Goal: Transaction & Acquisition: Purchase product/service

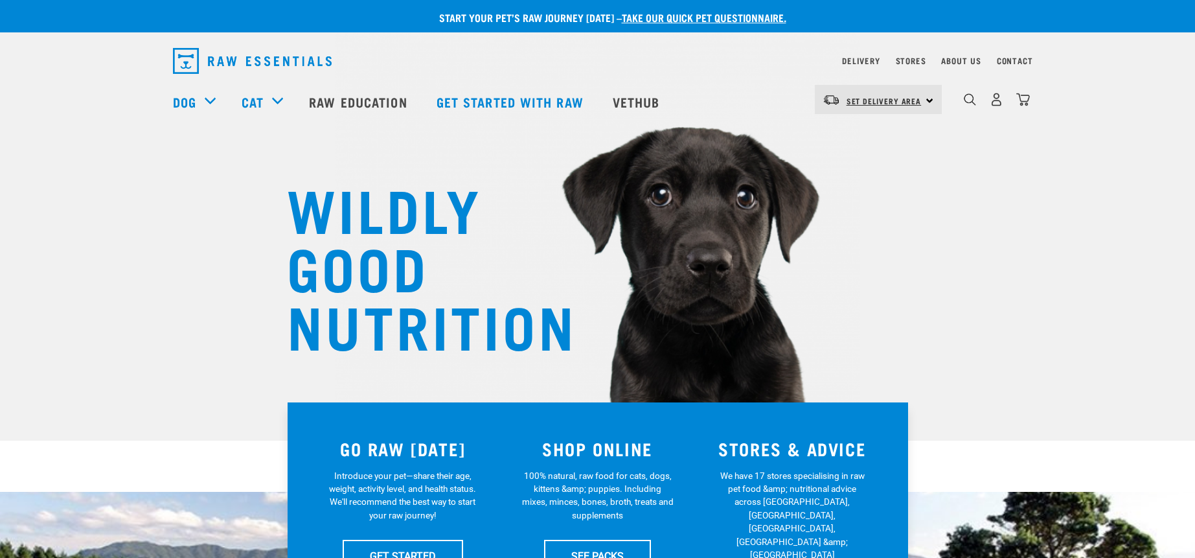
click at [911, 101] on span "Set Delivery Area" at bounding box center [884, 100] width 75 height 5
click at [835, 165] on link "[GEOGRAPHIC_DATA]" at bounding box center [877, 164] width 124 height 28
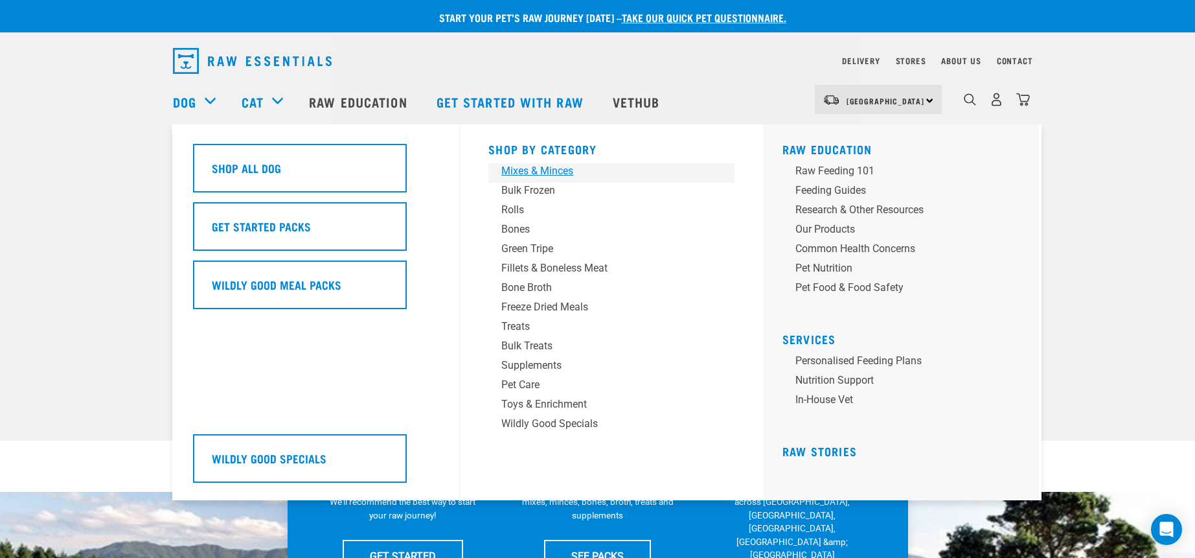
click at [554, 174] on div "Mixes & Minces" at bounding box center [602, 171] width 202 height 16
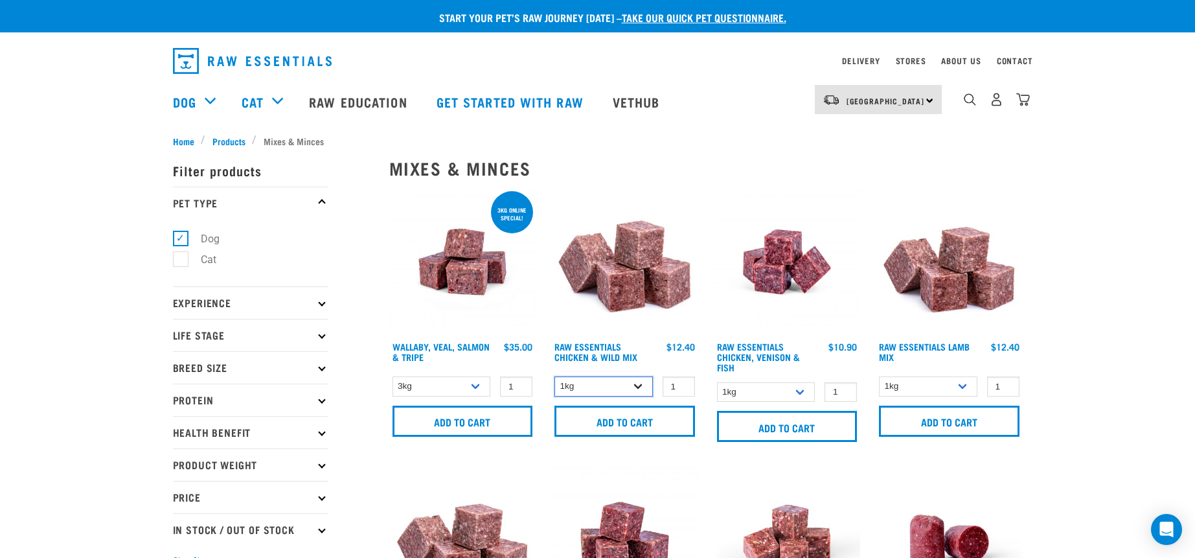
click at [642, 385] on select "1kg 3kg Bulk (10kg)" at bounding box center [603, 386] width 98 height 20
click at [554, 376] on select "1kg 3kg Bulk (10kg)" at bounding box center [603, 386] width 98 height 20
click at [630, 385] on select "1kg 3kg Bulk (10kg)" at bounding box center [603, 386] width 98 height 20
select select "708"
click at [554, 376] on select "1kg 3kg Bulk (10kg)" at bounding box center [603, 386] width 98 height 20
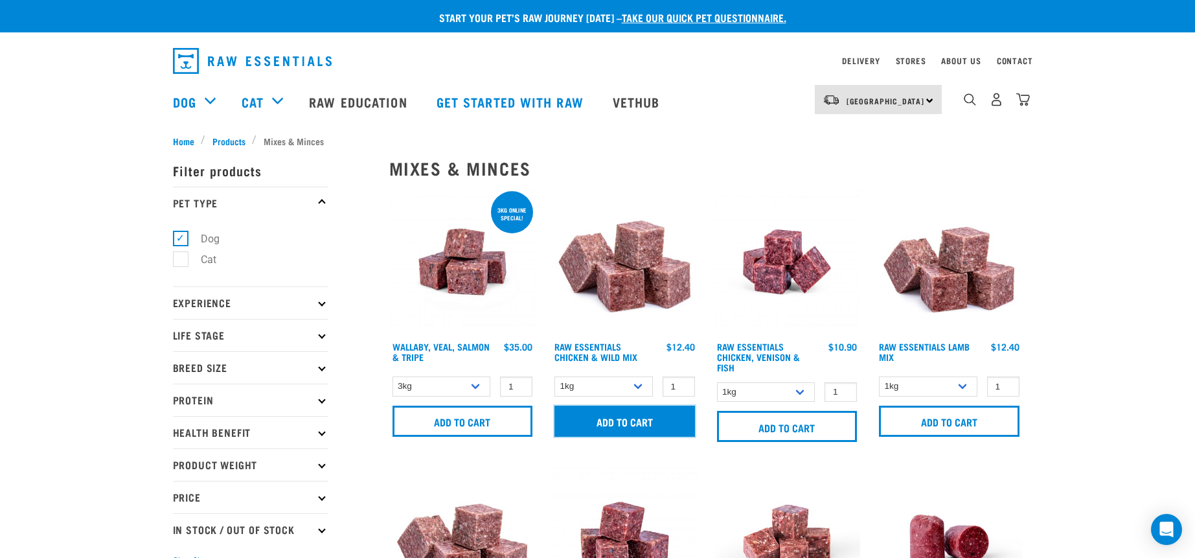
click at [637, 420] on input "Add to cart" at bounding box center [624, 420] width 141 height 31
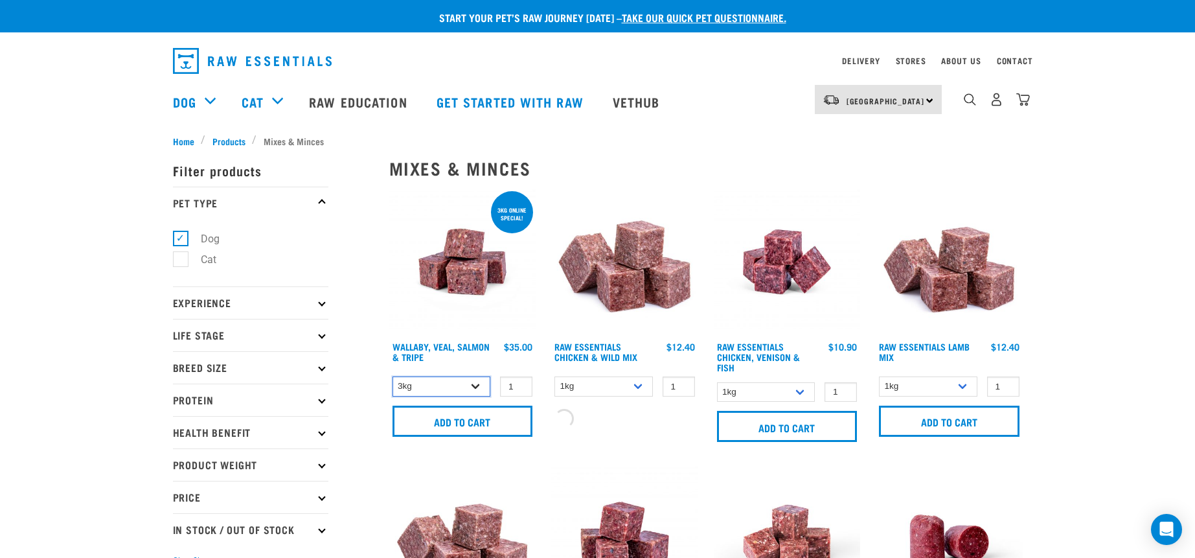
drag, startPoint x: 447, startPoint y: 383, endPoint x: 442, endPoint y: 393, distance: 10.7
click at [447, 383] on select "3kg 1kg" at bounding box center [441, 386] width 98 height 20
select select "34492"
click at [392, 376] on select "3kg 1kg" at bounding box center [441, 386] width 98 height 20
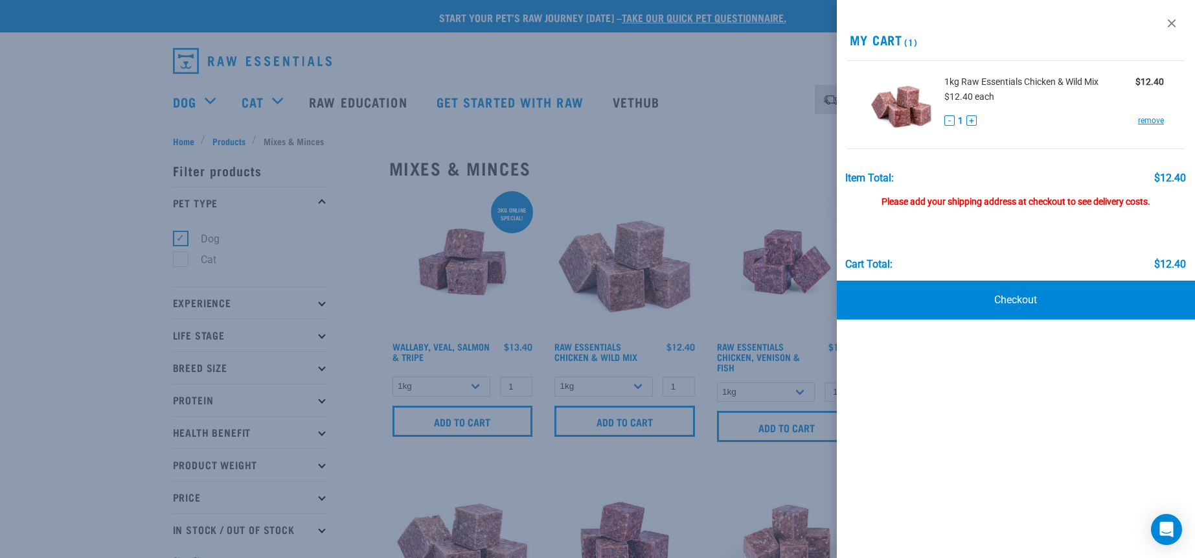
click at [747, 106] on div at bounding box center [597, 279] width 1195 height 558
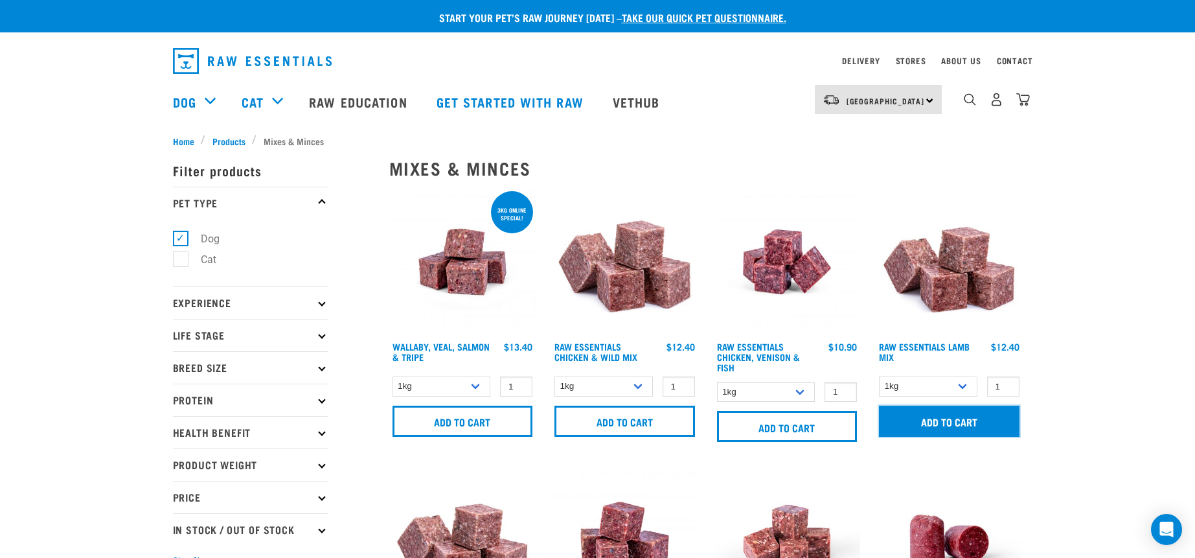
drag, startPoint x: 953, startPoint y: 420, endPoint x: 976, endPoint y: 398, distance: 32.1
click at [953, 420] on input "Add to cart" at bounding box center [949, 420] width 141 height 31
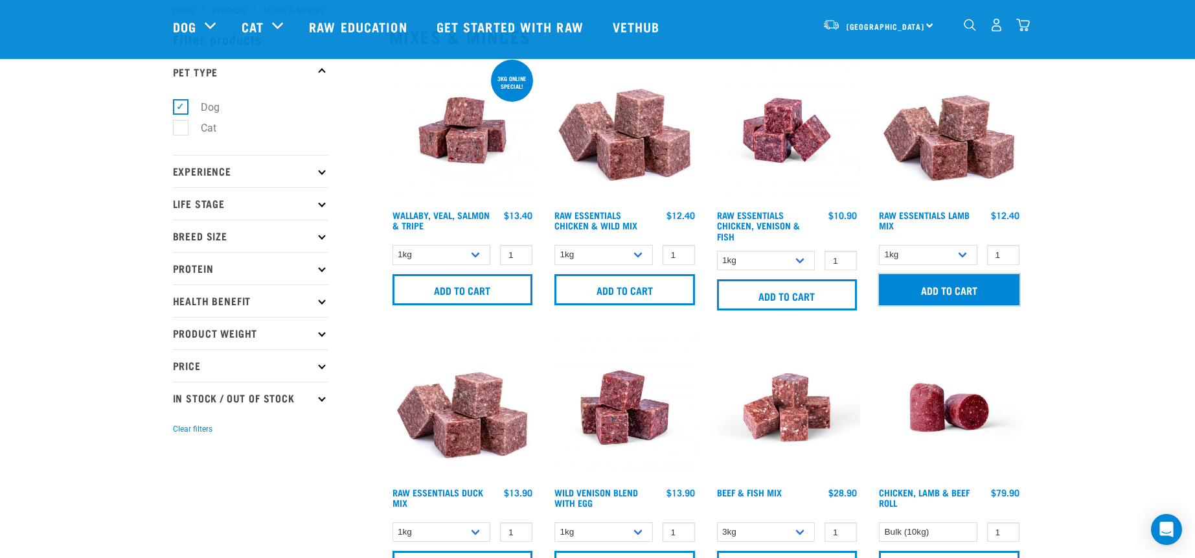
scroll to position [130, 0]
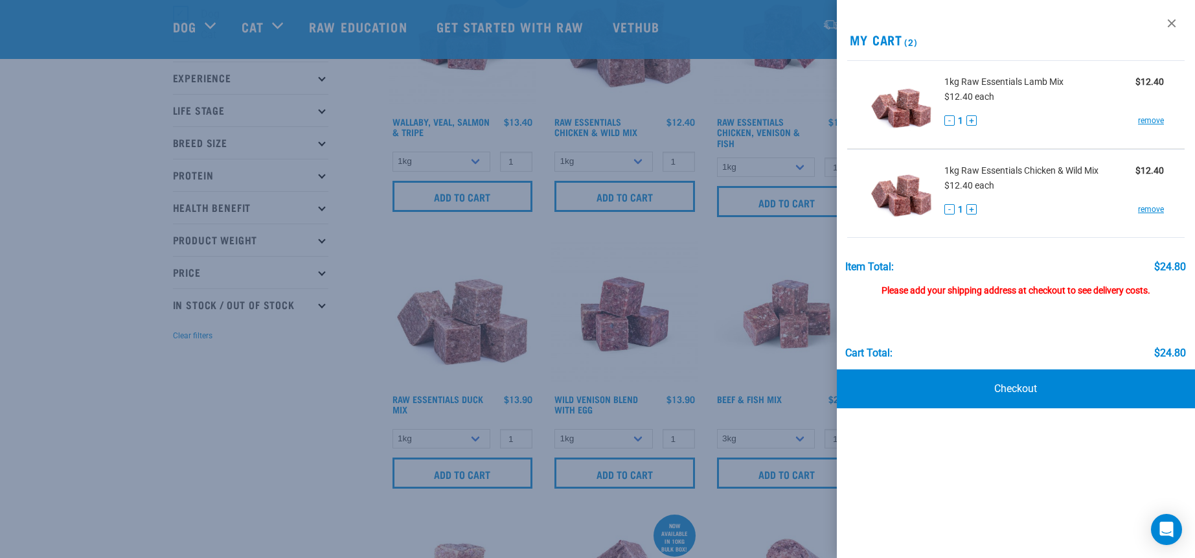
click at [306, 432] on div at bounding box center [597, 279] width 1195 height 558
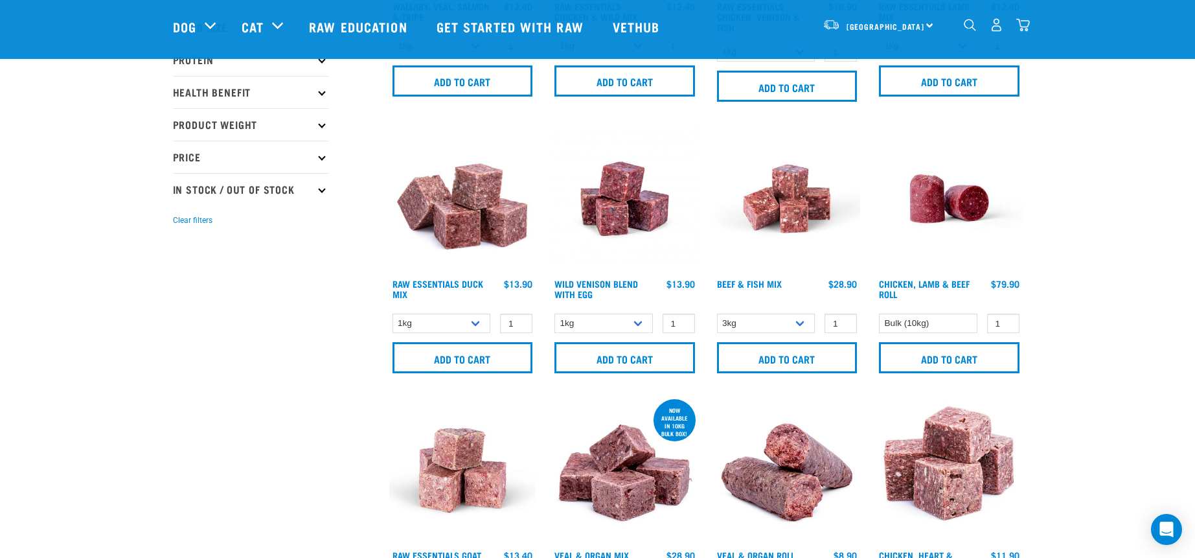
scroll to position [324, 0]
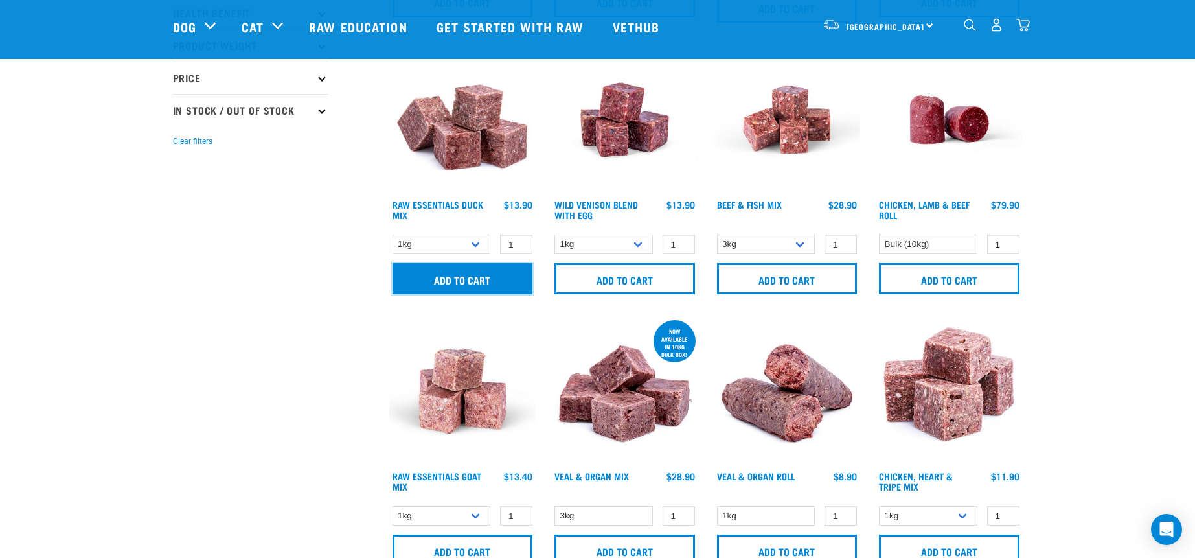
click at [473, 282] on input "Add to cart" at bounding box center [462, 278] width 141 height 31
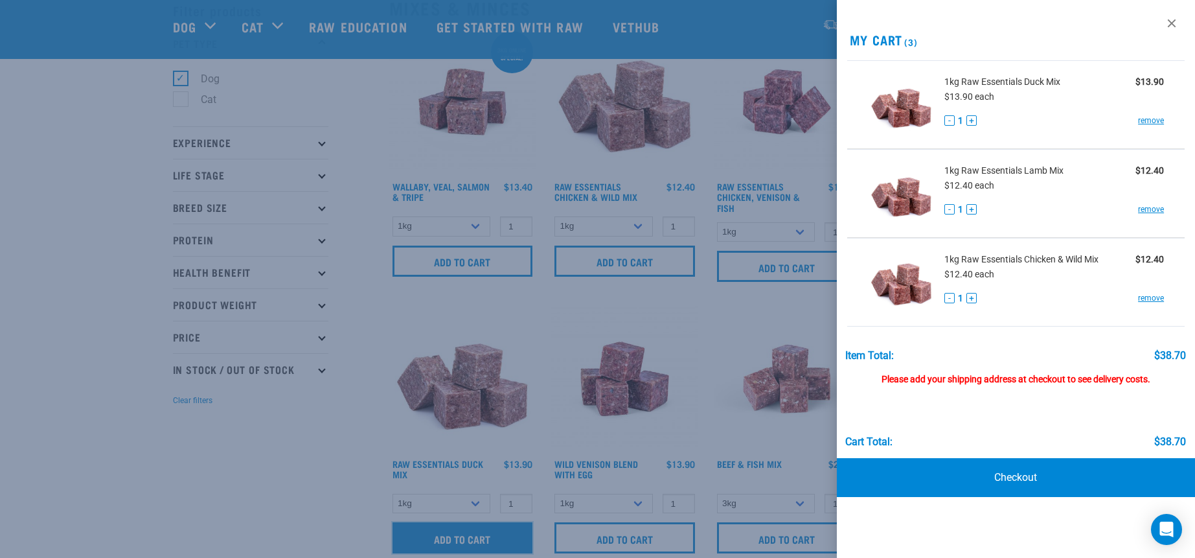
scroll to position [0, 0]
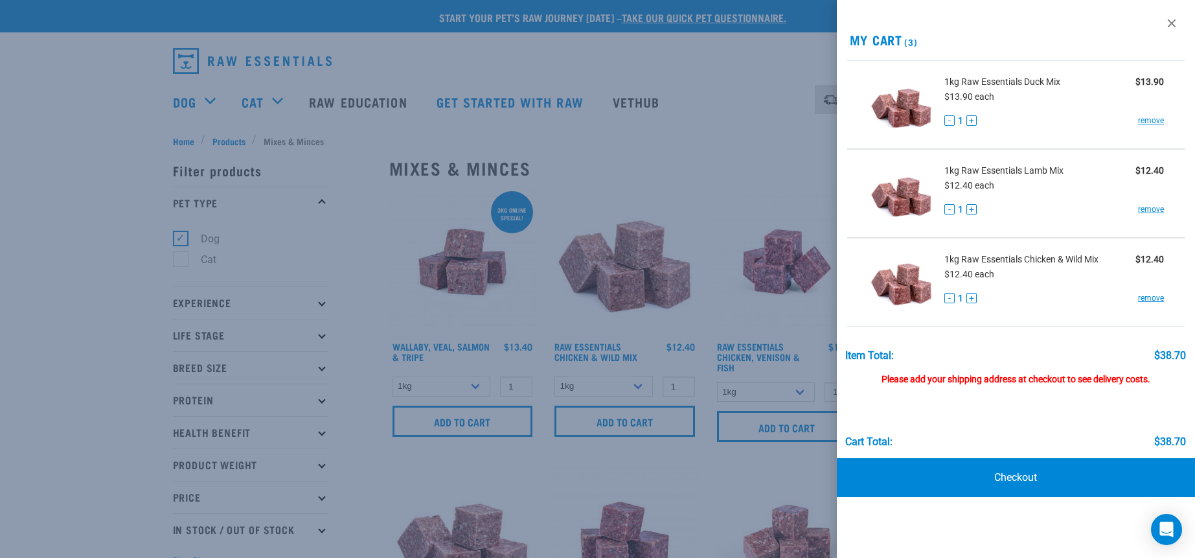
click at [734, 78] on div at bounding box center [597, 279] width 1195 height 558
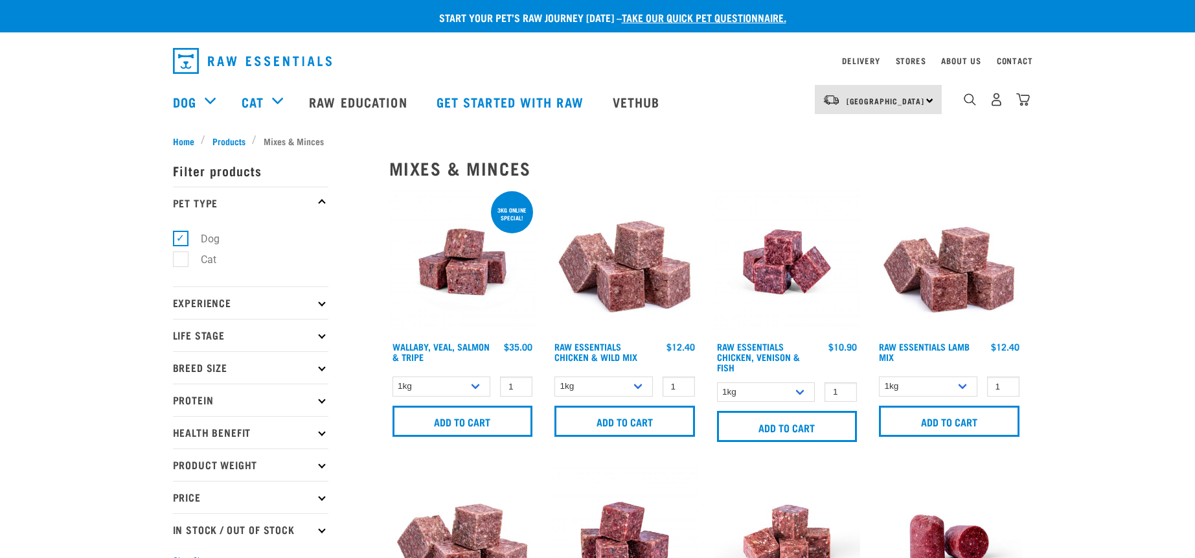
select select "34492"
